Goal: Information Seeking & Learning: Find specific fact

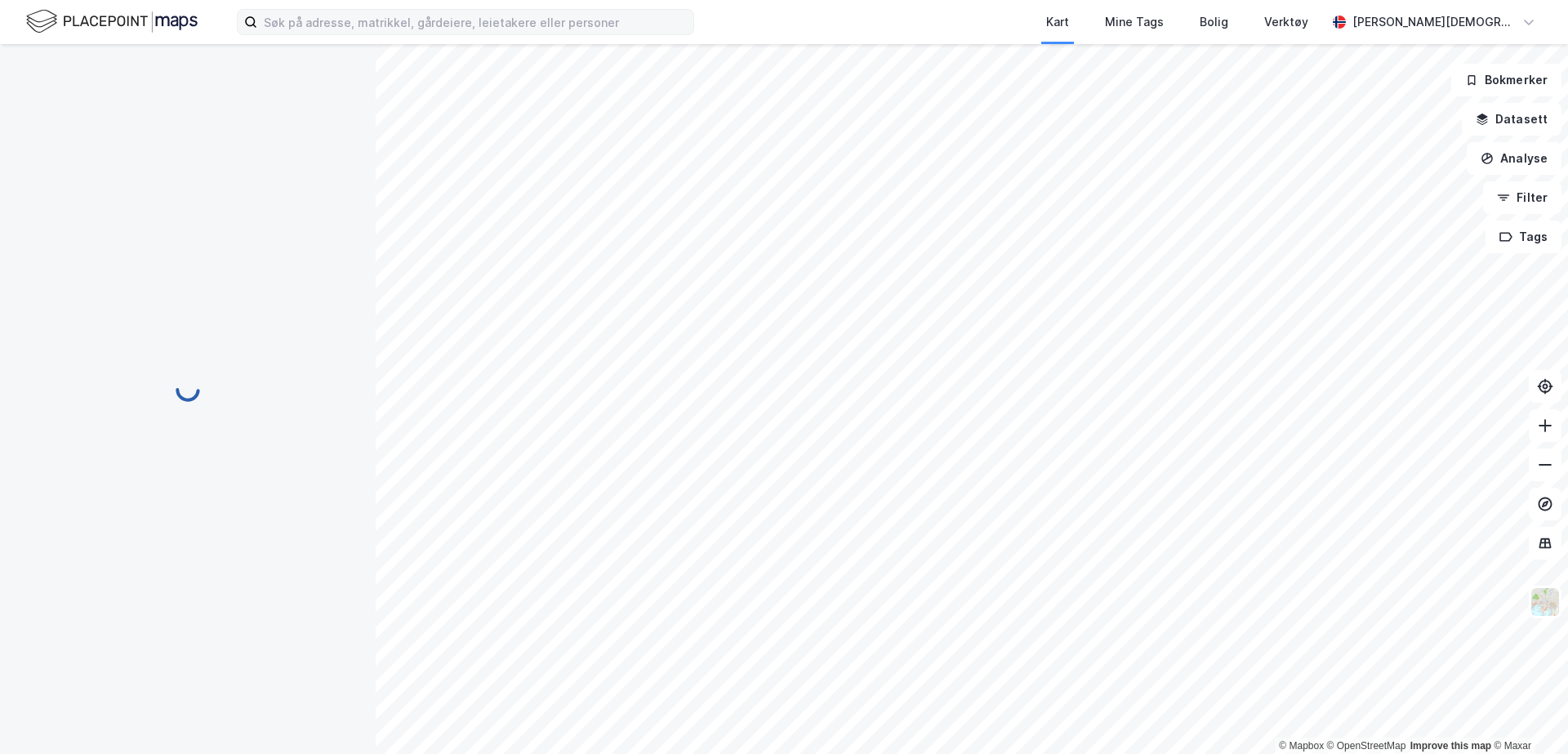
click at [569, 34] on label at bounding box center [465, 22] width 457 height 26
click at [569, 34] on input at bounding box center [476, 22] width 436 height 25
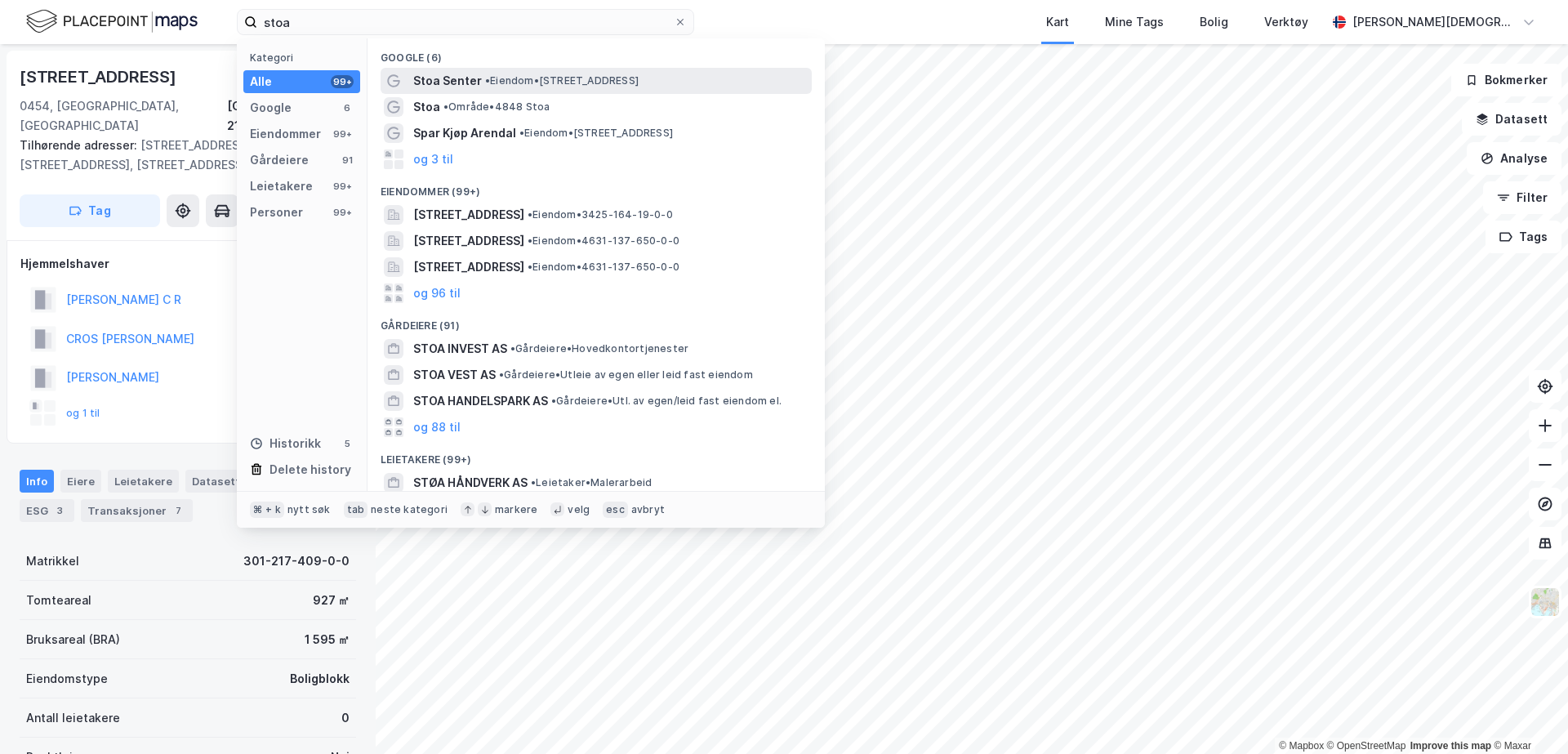
click at [491, 87] on div "Stoa Senter • Eiendom • [STREET_ADDRESS]" at bounding box center [611, 81] width 396 height 19
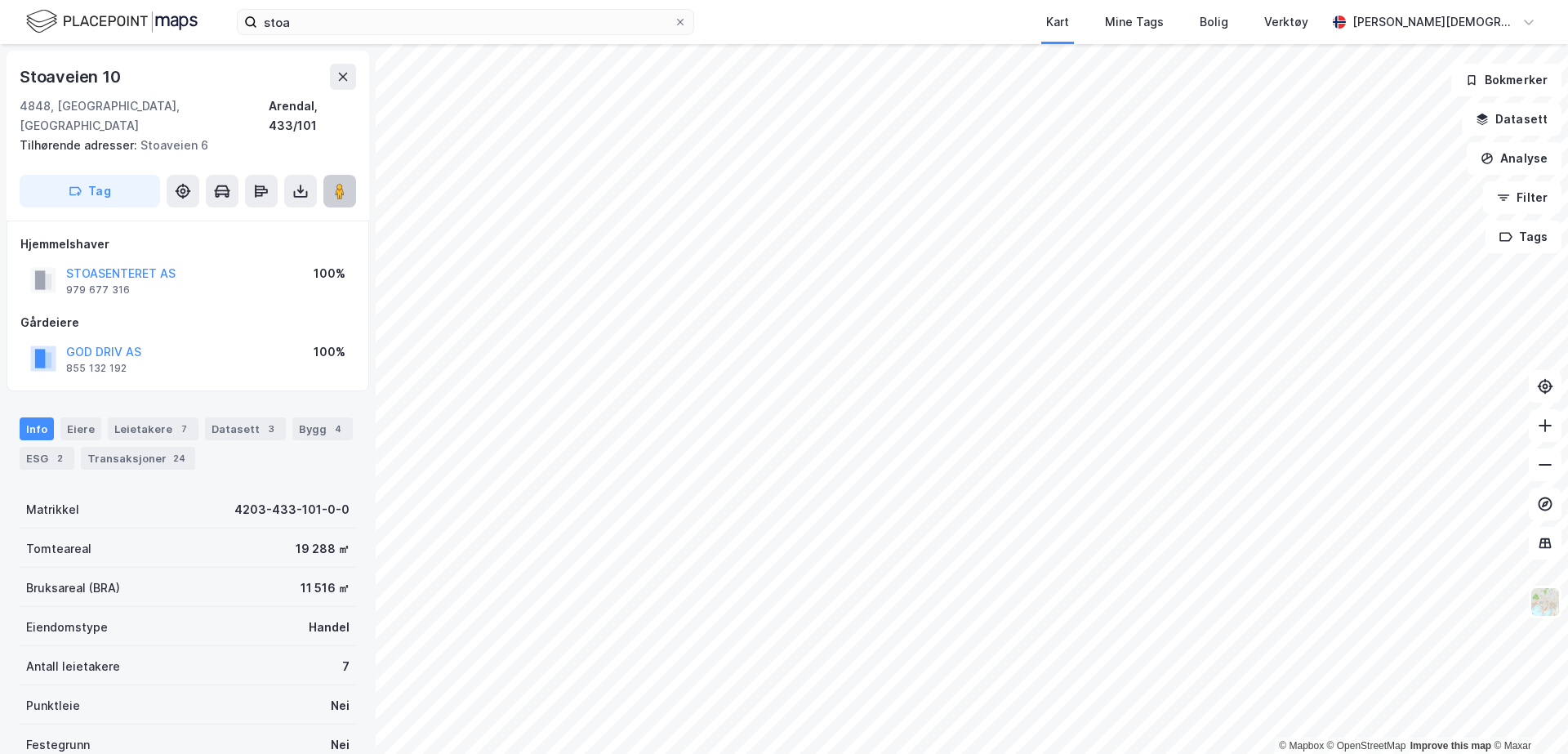
click at [344, 183] on image at bounding box center [339, 191] width 10 height 17
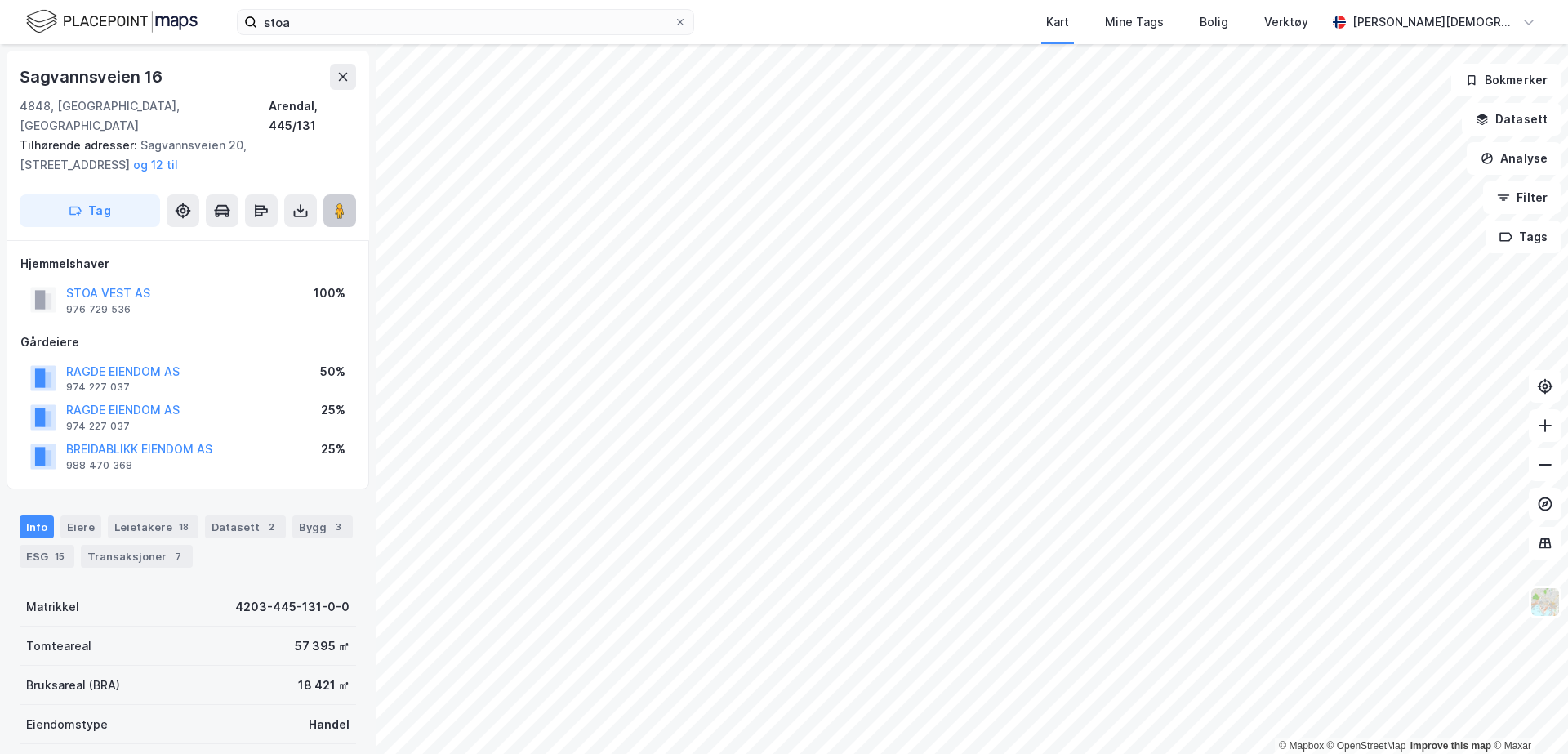
click at [336, 202] on image at bounding box center [339, 210] width 10 height 17
click at [345, 85] on button at bounding box center [343, 77] width 26 height 26
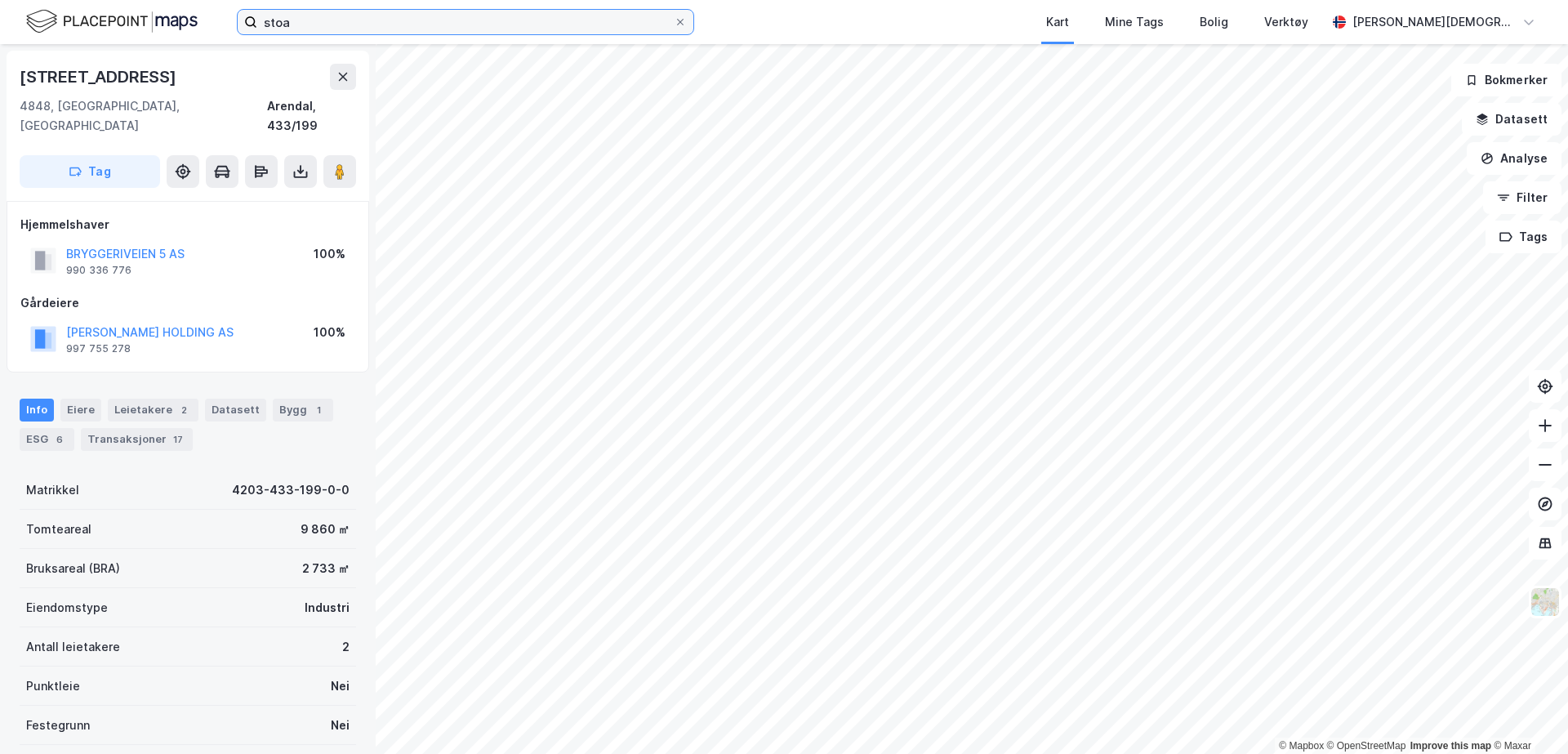
click at [334, 23] on input "stoa" at bounding box center [466, 22] width 417 height 25
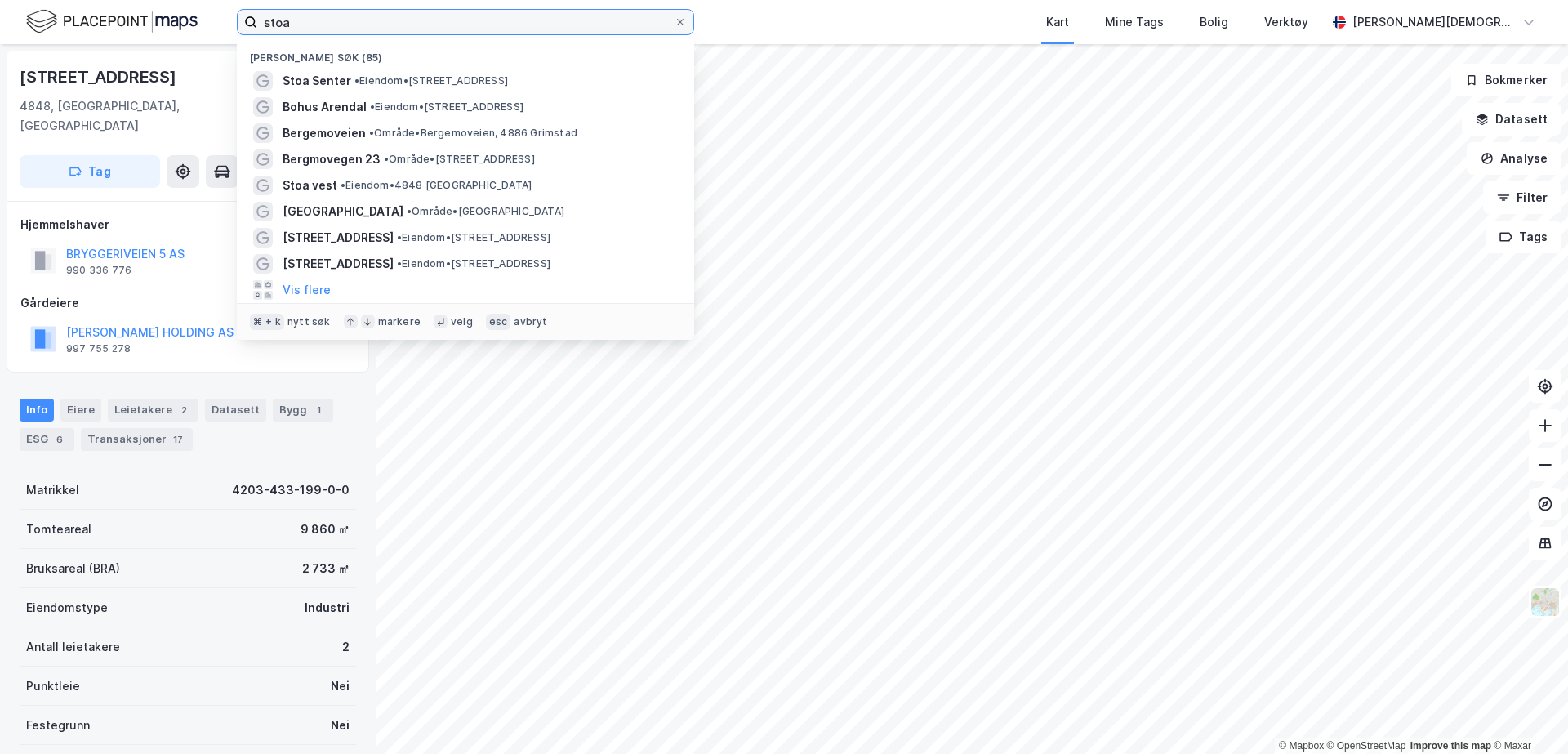
click at [334, 23] on input "stoa" at bounding box center [466, 22] width 417 height 25
paste input "TRÆLEBORGODDEN 10-12"
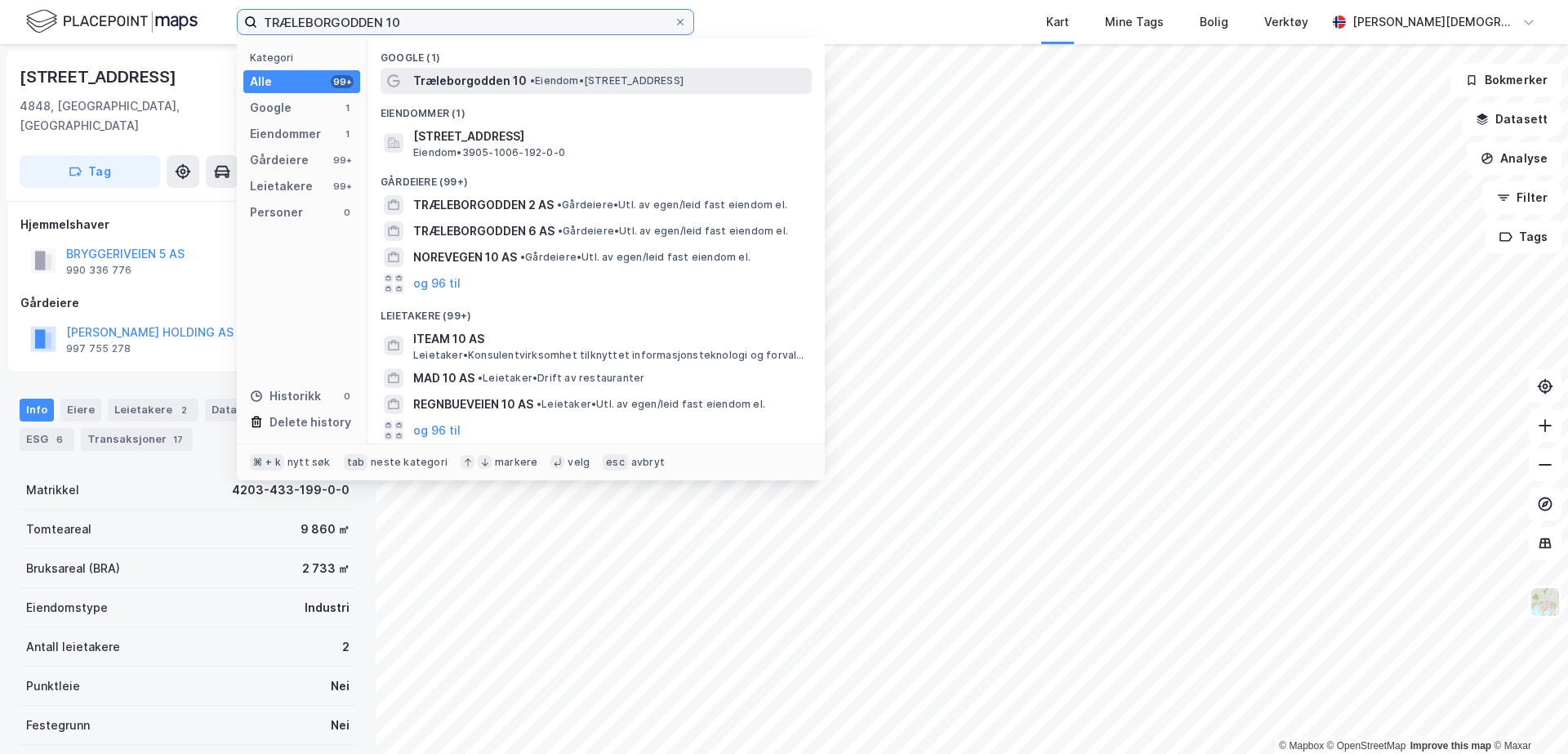
type input "TRÆLEBORGODDEN 10"
click at [484, 77] on span "Træleborgodden 10" at bounding box center [470, 81] width 113 height 19
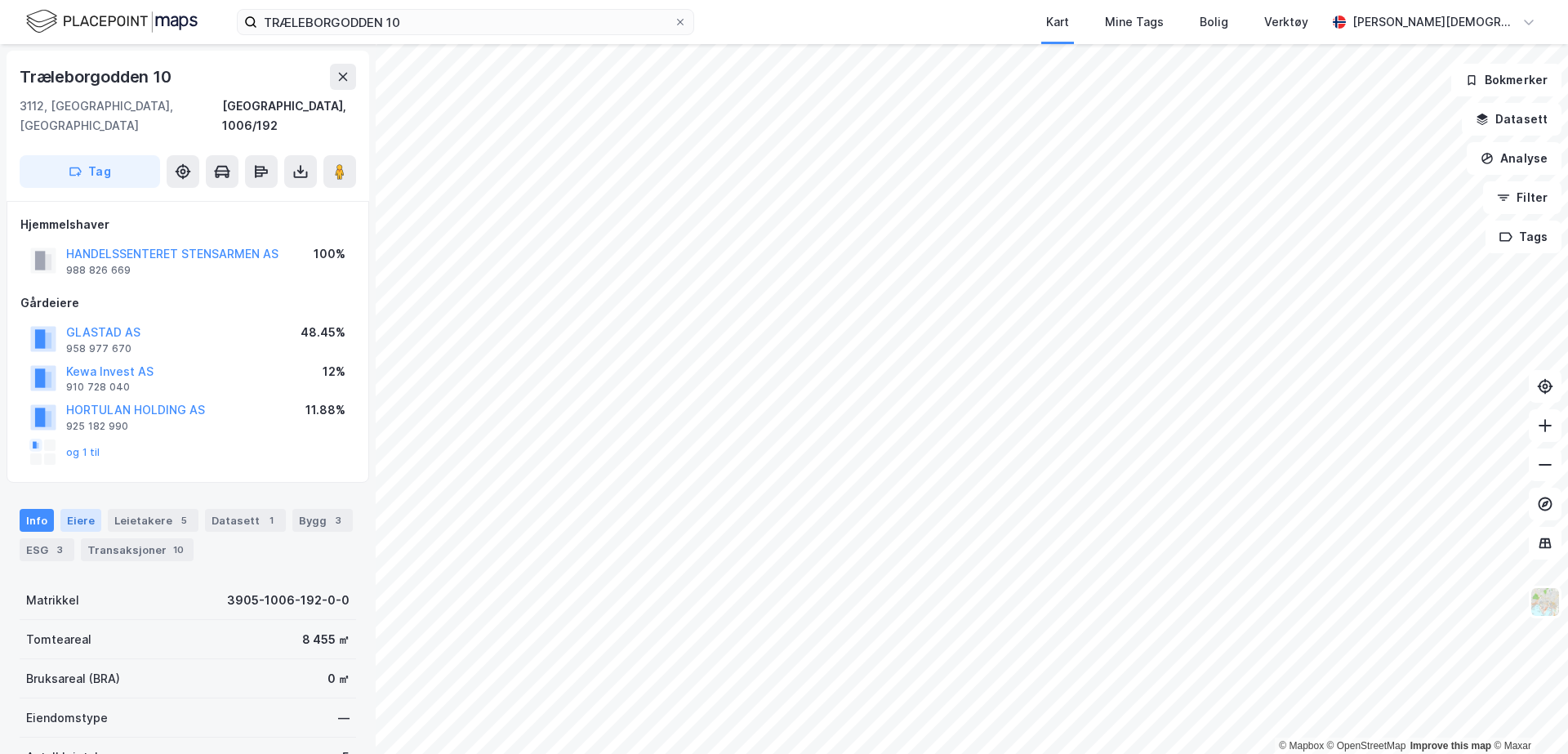
click at [80, 511] on div "Eiere" at bounding box center [81, 521] width 40 height 23
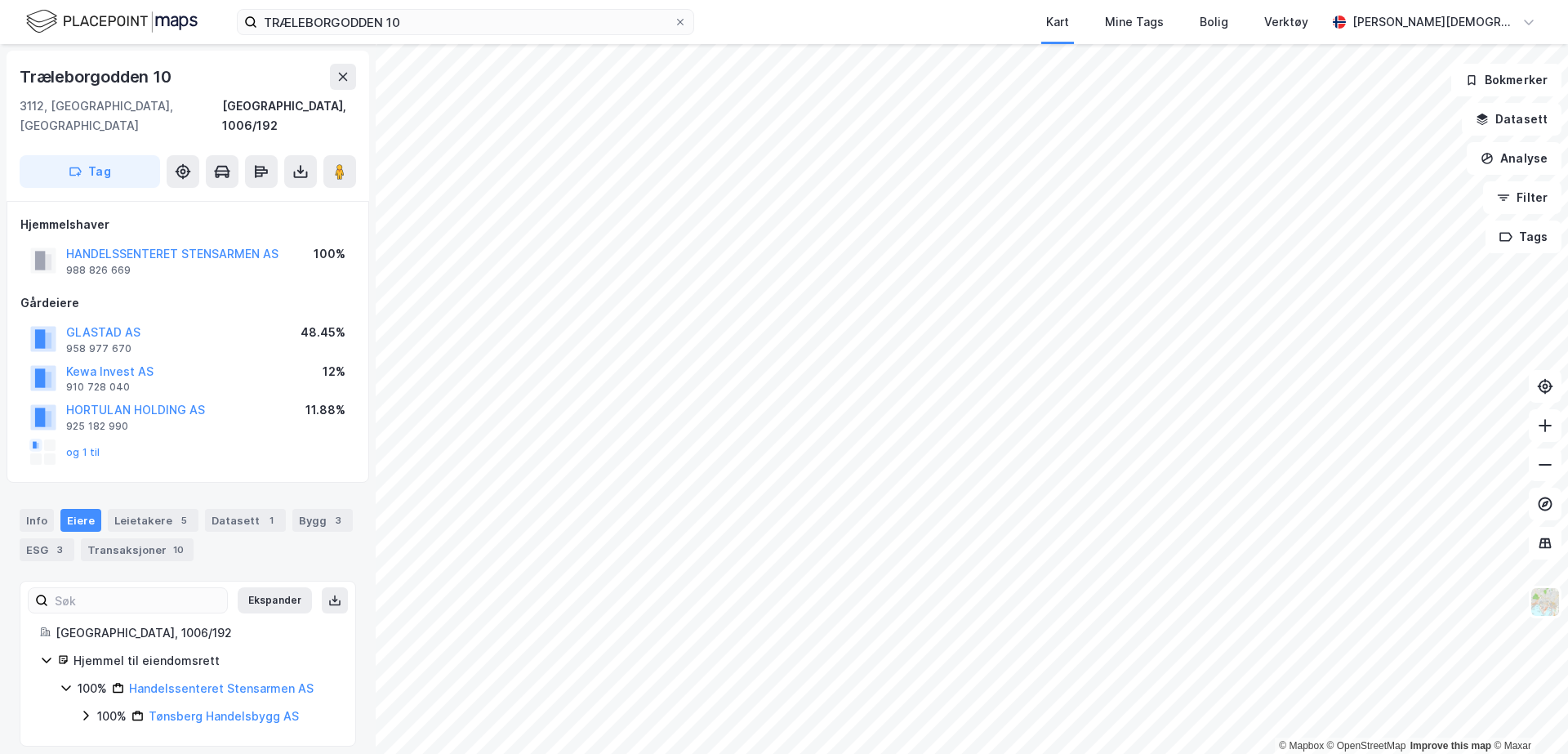
click at [106, 706] on div "100%" at bounding box center [112, 716] width 29 height 19
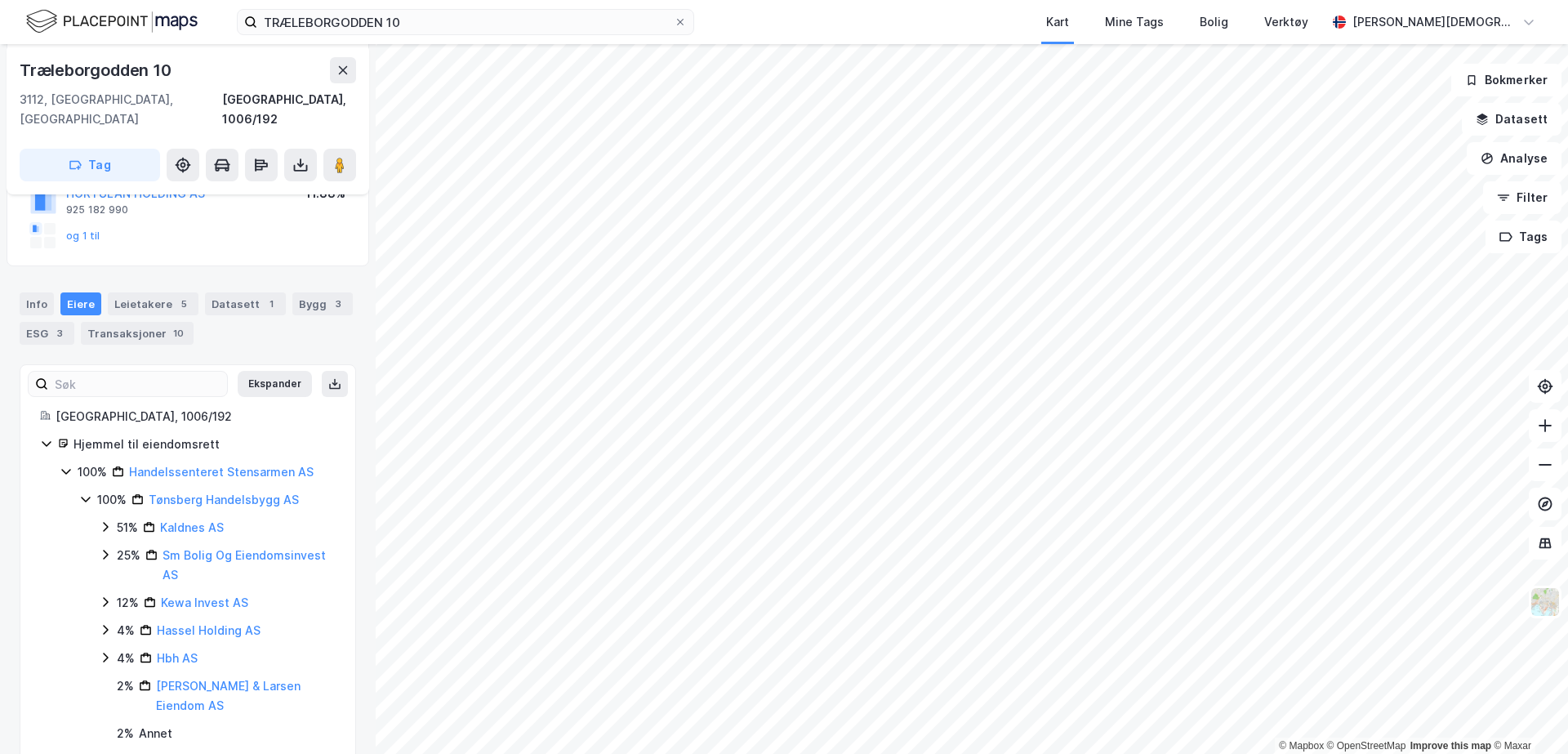
scroll to position [226, 0]
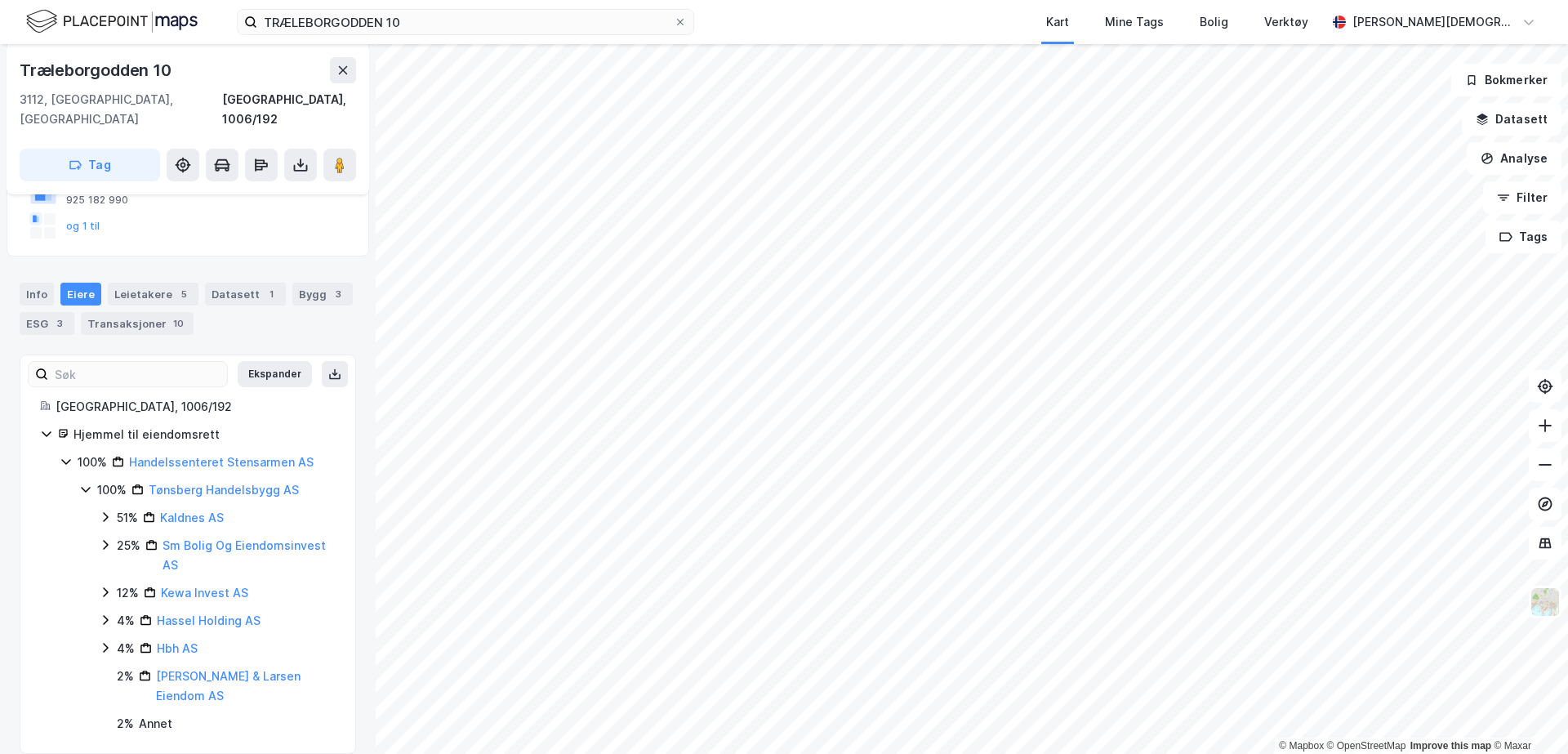
click at [115, 509] on div "51% Kaldnes AS" at bounding box center [216, 518] width 237 height 19
click at [113, 591] on div "25% Sm Bolig Og Eiendomsinvest AS" at bounding box center [216, 611] width 237 height 40
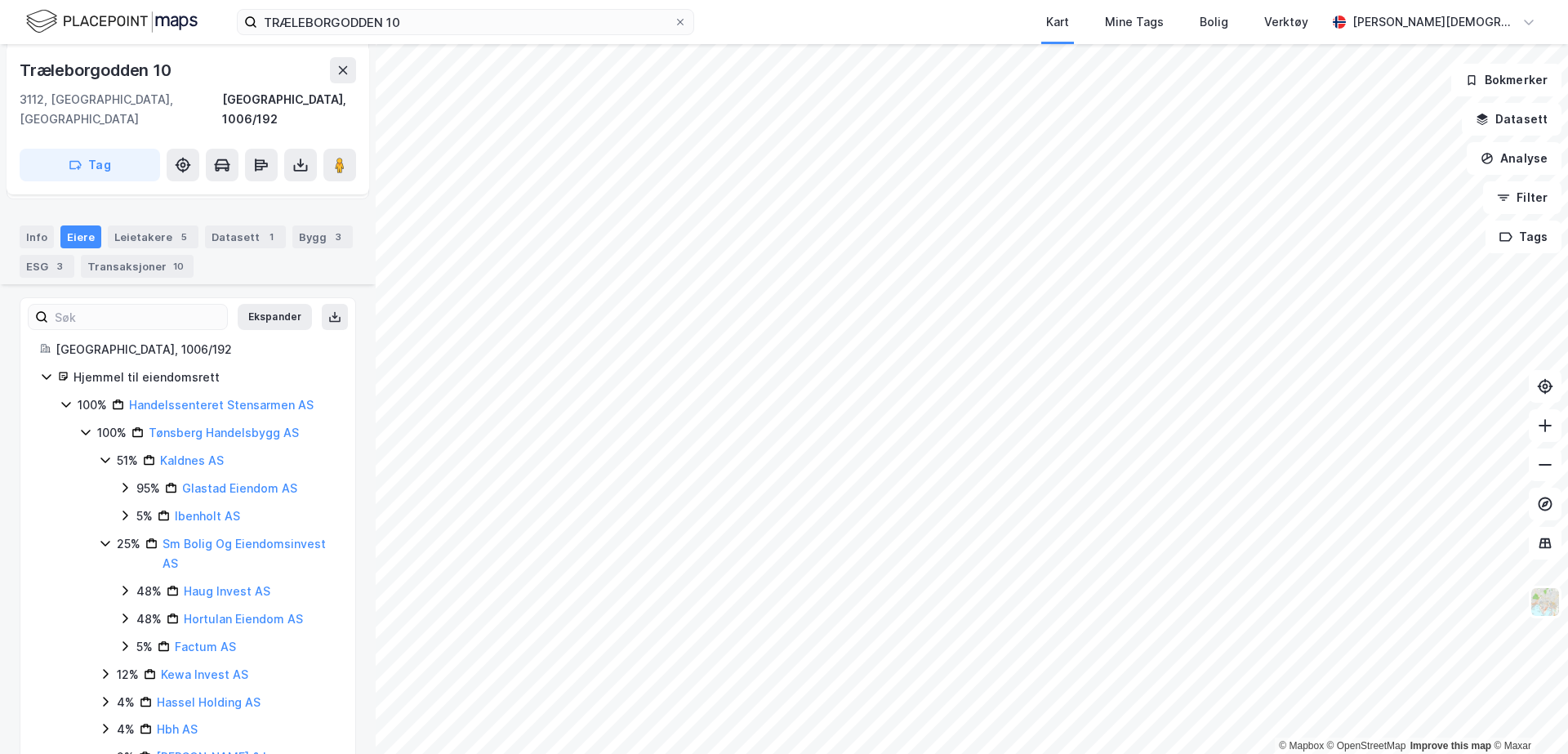
scroll to position [364, 0]
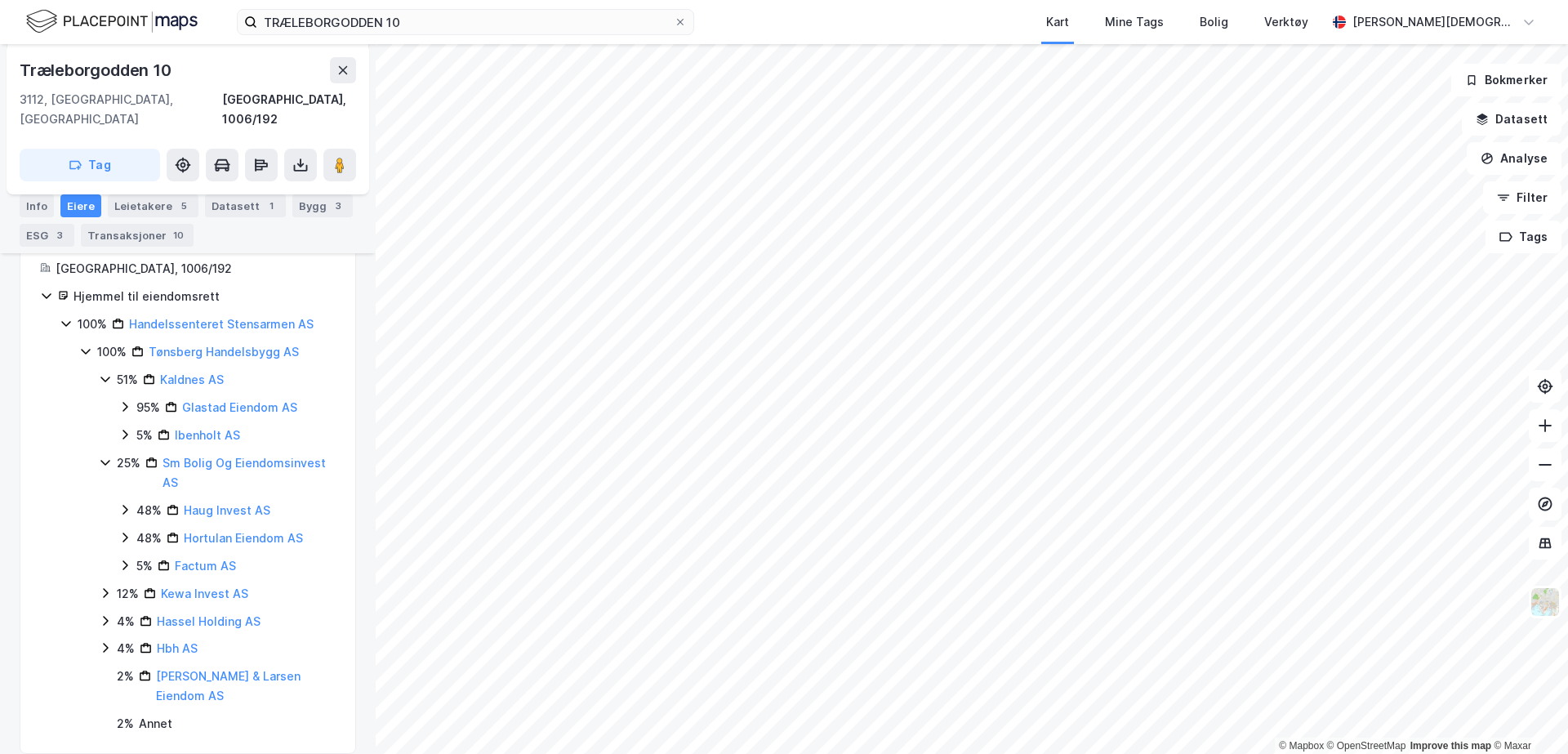
click at [129, 584] on div "12%" at bounding box center [128, 594] width 22 height 19
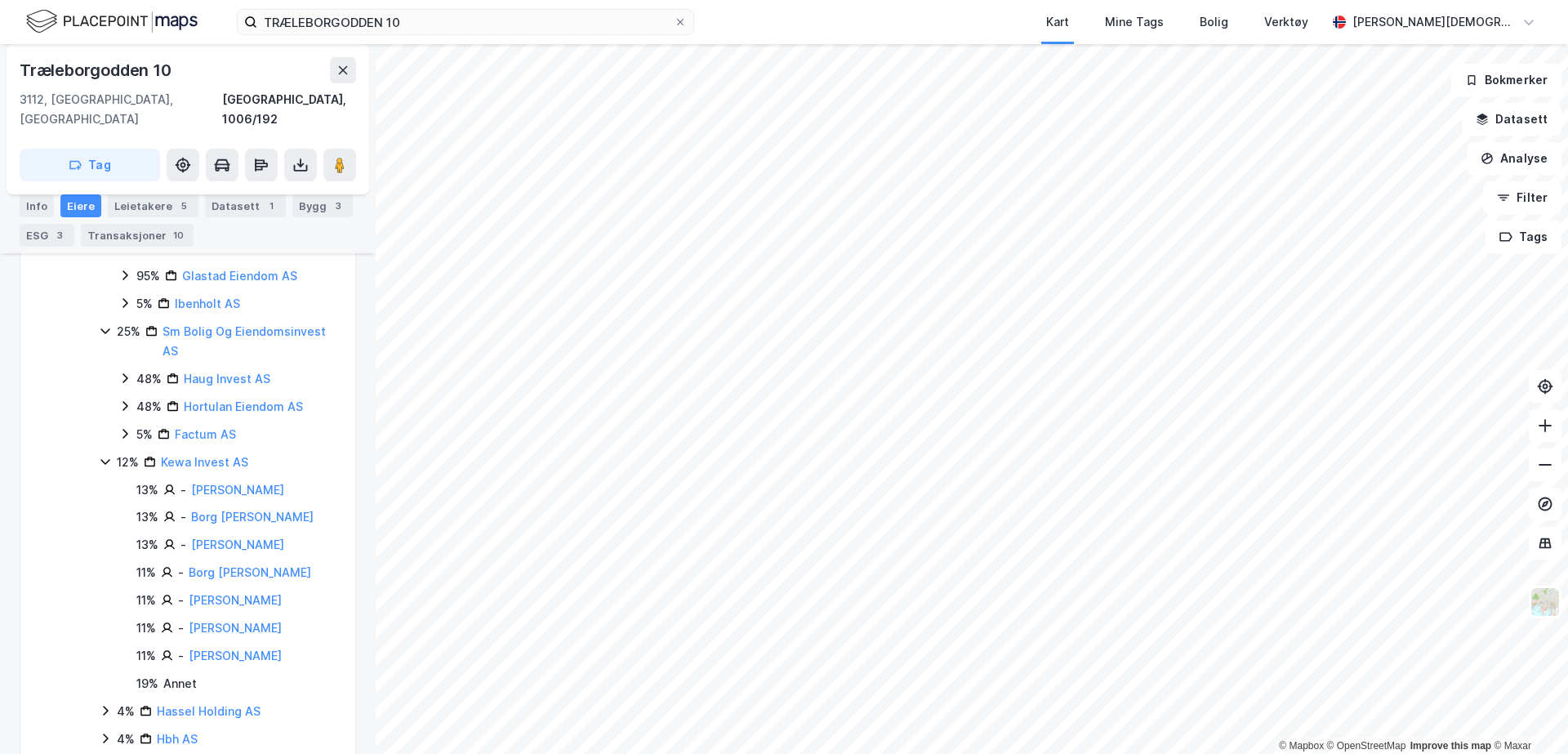
click at [124, 453] on div "12%" at bounding box center [128, 463] width 22 height 19
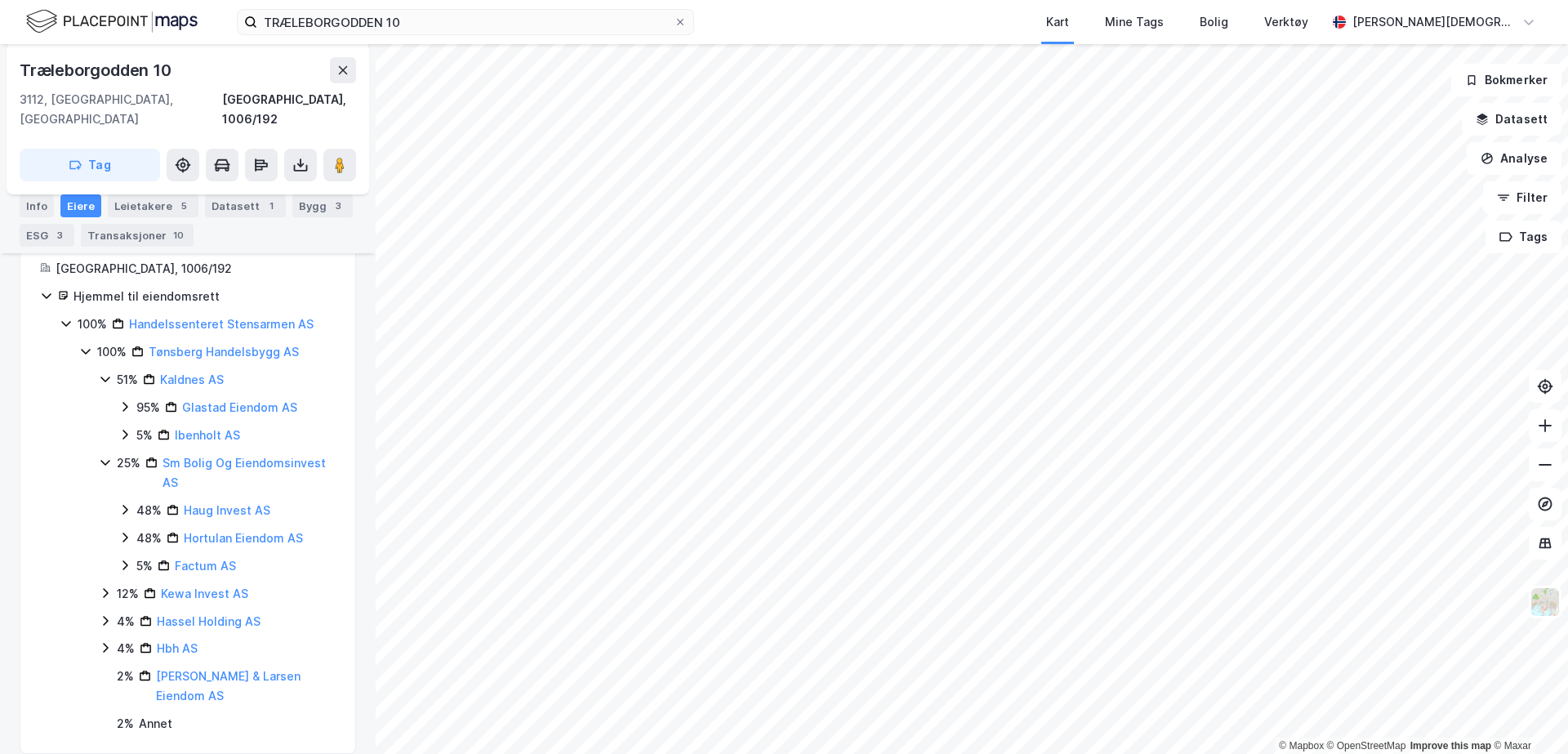
click at [125, 453] on div "25%" at bounding box center [128, 463] width 24 height 19
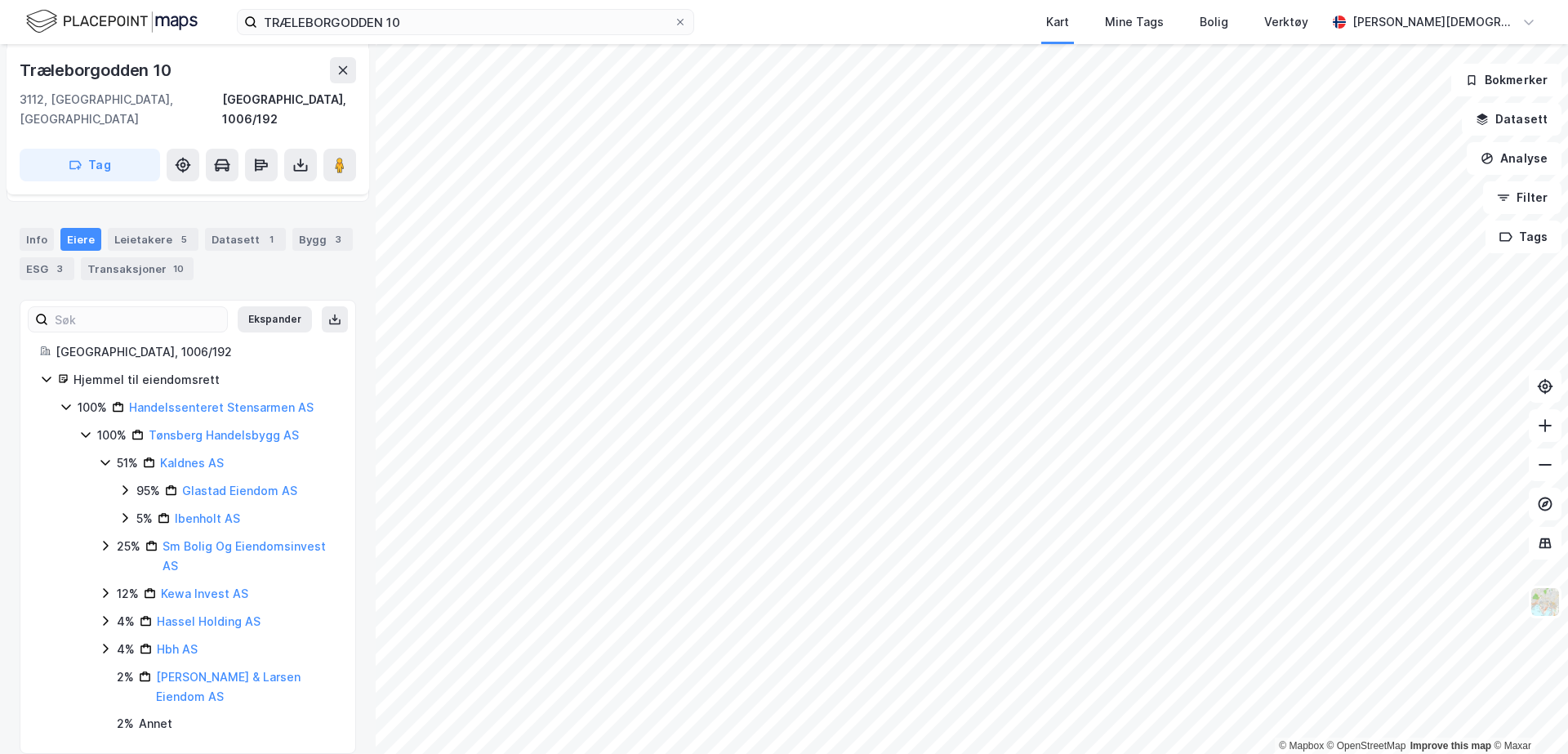
click at [122, 537] on div "25%" at bounding box center [128, 546] width 24 height 19
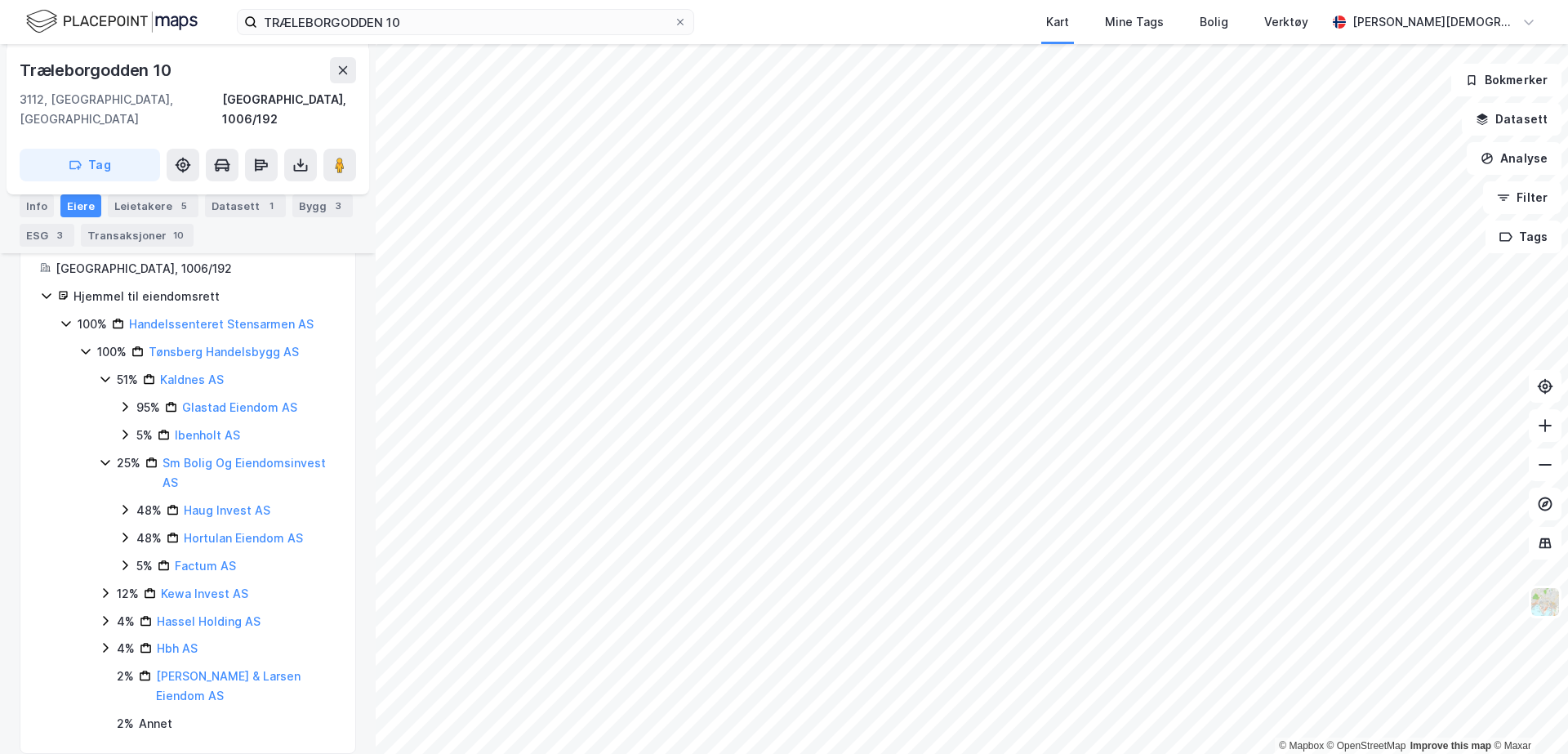
click at [120, 453] on div "25%" at bounding box center [128, 463] width 24 height 19
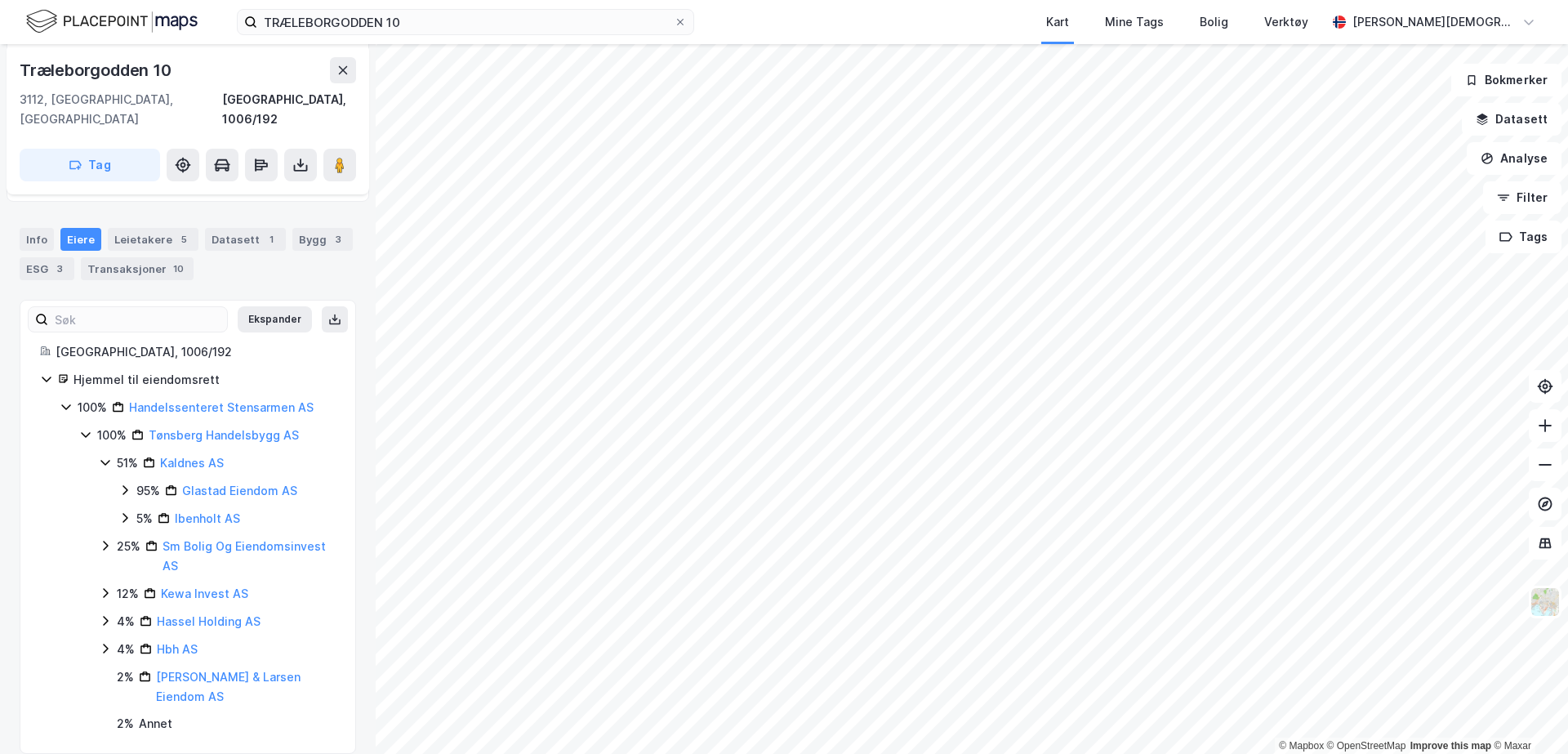
click at [106, 456] on icon at bounding box center [105, 462] width 13 height 13
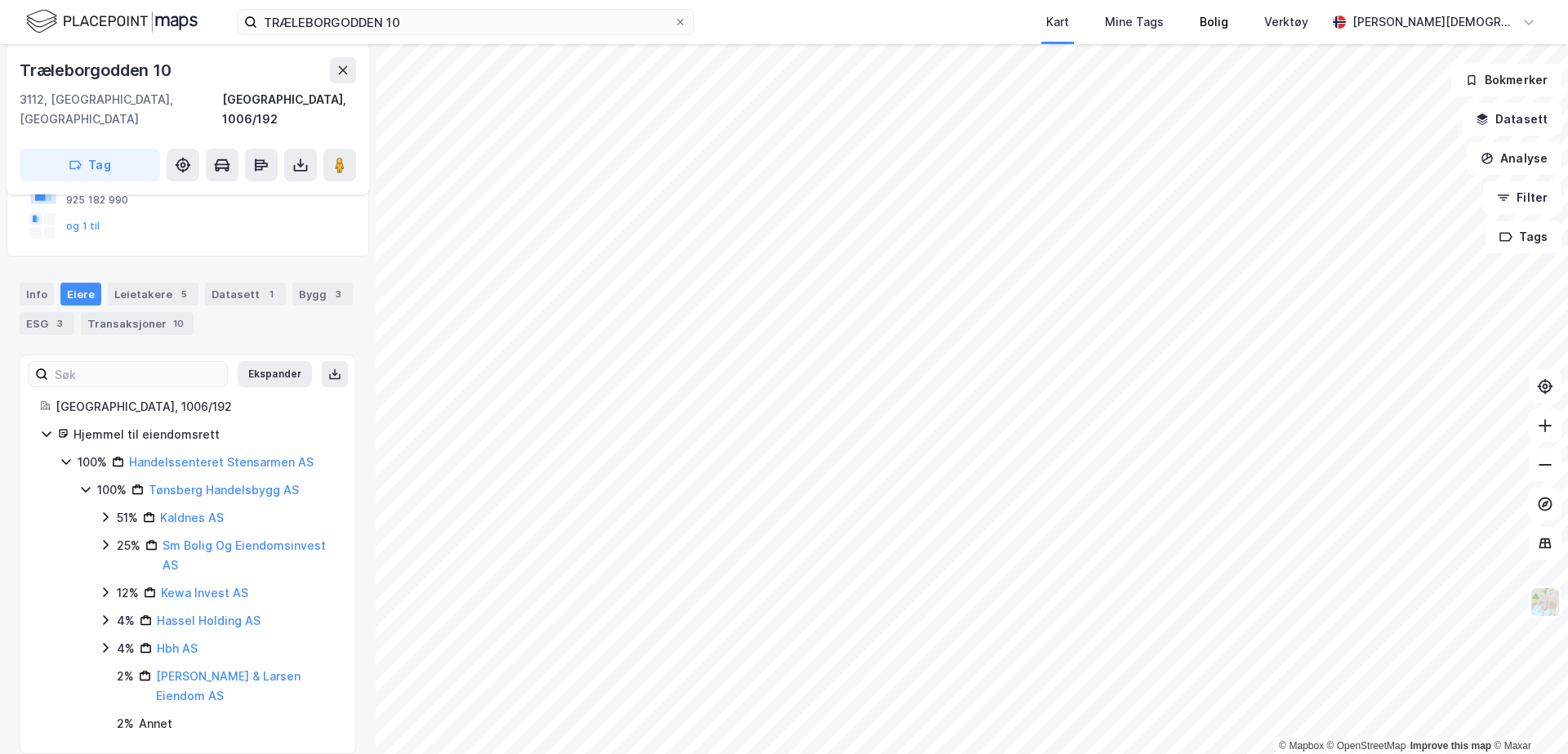
scroll to position [208, 0]
